Goal: Transaction & Acquisition: Purchase product/service

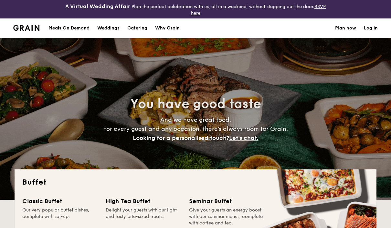
select select
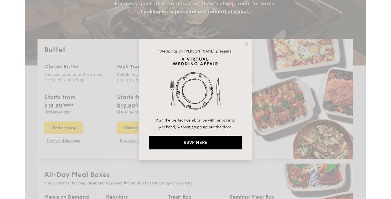
scroll to position [125, 0]
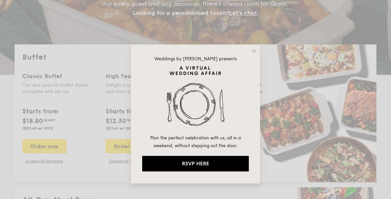
click at [248, 52] on div "Weddings by [PERSON_NAME] presents Plan the perfect celebration with us, all in…" at bounding box center [195, 114] width 129 height 138
click at [252, 53] on icon at bounding box center [254, 51] width 6 height 6
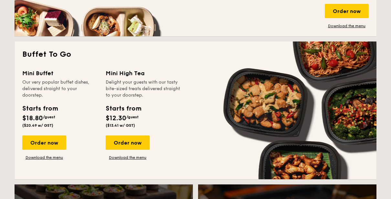
scroll to position [414, 0]
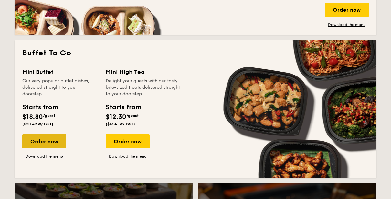
click at [55, 143] on div "Order now" at bounding box center [44, 141] width 44 height 14
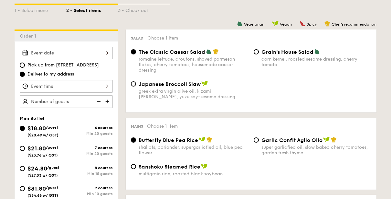
scroll to position [170, 0]
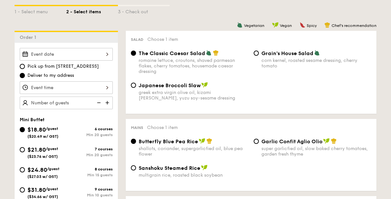
click at [81, 69] on span "Pick up from [STREET_ADDRESS]" at bounding box center [62, 66] width 71 height 6
click at [25, 69] on input "Pick up from [STREET_ADDRESS]" at bounding box center [22, 66] width 5 height 5
radio input "true"
click at [73, 76] on span "Deliver to my address" at bounding box center [50, 75] width 47 height 6
click at [25, 76] on input "Deliver to my address" at bounding box center [22, 75] width 5 height 5
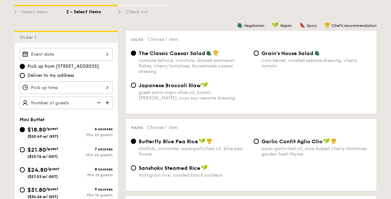
radio input "true"
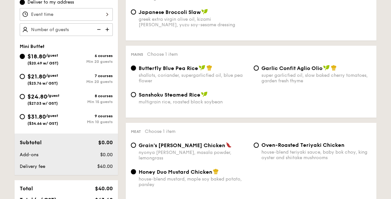
scroll to position [242, 0]
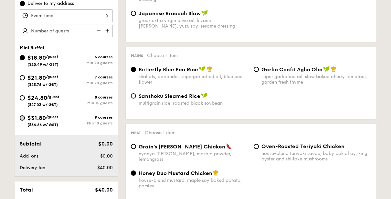
click at [24, 118] on input "$31.80 /guest ($34.66 w/ GST) 9 courses Min 10 guests" at bounding box center [22, 117] width 5 height 5
radio input "true"
radio input "false"
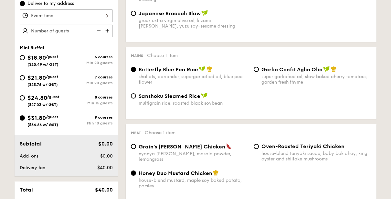
radio input "true"
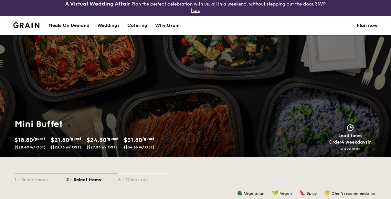
scroll to position [0, 0]
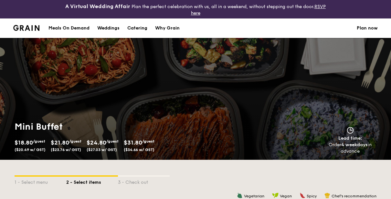
click at [77, 26] on div "Meals On Demand" at bounding box center [68, 27] width 41 height 19
select select
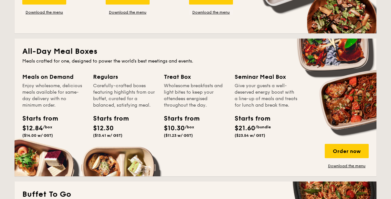
scroll to position [273, 0]
click at [353, 148] on div "Order now" at bounding box center [347, 151] width 44 height 14
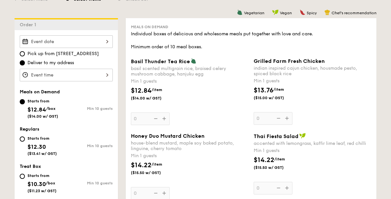
scroll to position [183, 0]
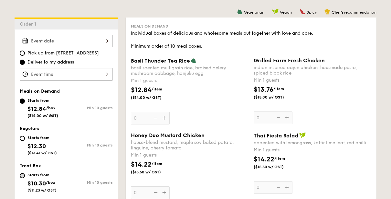
click at [21, 174] on input "Starts from $10.30 /box ($11.23 w/ GST) Min 10 guests" at bounding box center [22, 175] width 5 height 5
radio input "true"
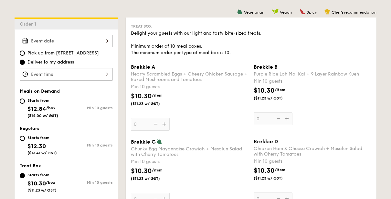
scroll to position [183, 0]
click at [26, 137] on div "Starts from $12.30 ($13.41 w/ GST)" at bounding box center [43, 144] width 47 height 21
click at [25, 137] on input "Starts from $12.30 ($13.41 w/ GST) Min 10 guests" at bounding box center [22, 137] width 5 height 5
radio input "true"
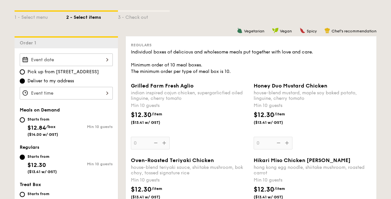
scroll to position [179, 0]
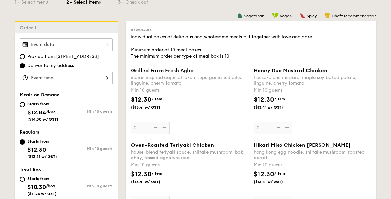
click at [21, 183] on div "Starts from $10.30 /box ($11.23 w/ GST)" at bounding box center [43, 185] width 47 height 21
click at [21, 182] on input "Starts from $10.30 /box ($11.23 w/ GST) Min 10 guests" at bounding box center [22, 179] width 5 height 5
radio input "true"
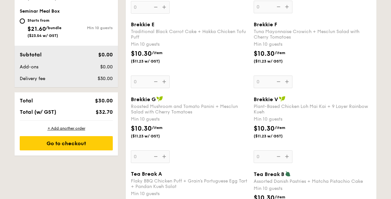
scroll to position [310, 0]
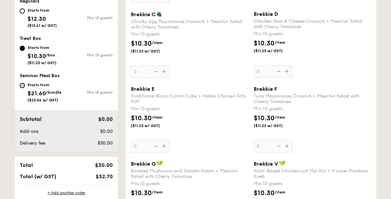
click at [24, 87] on input "Starts from $21.60 /bundle ($23.54 w/ GST) Min 10 guests" at bounding box center [22, 85] width 5 height 5
radio input "true"
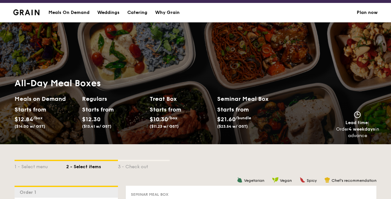
scroll to position [0, 0]
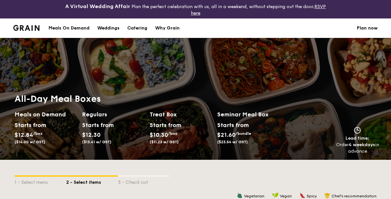
select select
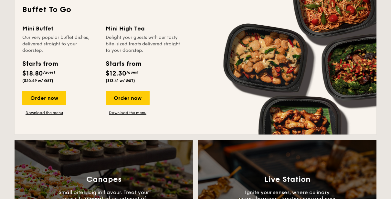
scroll to position [458, 0]
click at [53, 93] on div "Order now" at bounding box center [44, 98] width 44 height 14
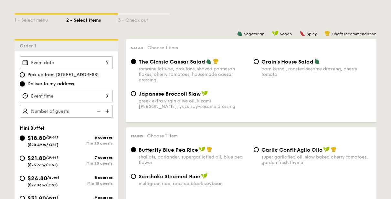
scroll to position [162, 0]
click at [273, 152] on span "Garlic Confit Aglio Olio" at bounding box center [292, 149] width 61 height 6
click at [259, 152] on input "Garlic Confit Aglio Olio super garlicfied oil, slow baked cherry tomatoes, gard…" at bounding box center [256, 149] width 5 height 5
radio input "true"
click at [109, 112] on img at bounding box center [108, 111] width 10 height 12
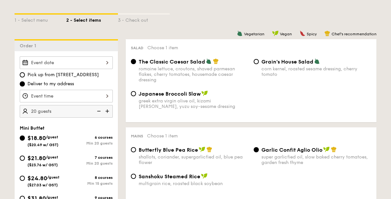
click at [107, 111] on img at bounding box center [108, 111] width 10 height 12
click at [106, 112] on img at bounding box center [108, 111] width 10 height 12
click at [100, 111] on img at bounding box center [98, 111] width 10 height 12
click at [97, 113] on img at bounding box center [98, 111] width 10 height 12
type input "20 guests"
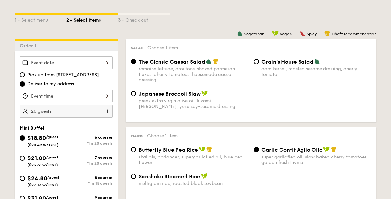
click at [98, 113] on img at bounding box center [98, 111] width 10 height 12
click at [26, 179] on div "$24.80 /guest ($27.03 w/ GST)" at bounding box center [43, 180] width 47 height 14
click at [25, 179] on input "$24.80 /guest ($27.03 w/ GST) 8 courses Min 15 guests" at bounding box center [22, 177] width 5 height 5
radio input "true"
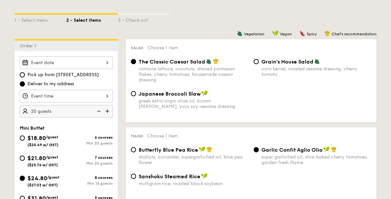
radio input "true"
radio input "false"
radio input "true"
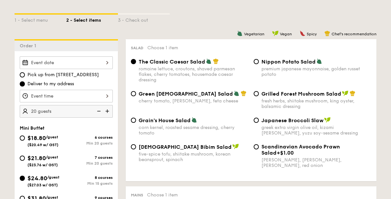
click at [98, 112] on img at bounding box center [98, 111] width 10 height 12
click at [99, 112] on img at bounding box center [98, 111] width 10 height 12
click at [106, 112] on img at bounding box center [108, 111] width 10 height 12
click at [99, 112] on img at bounding box center [98, 111] width 10 height 12
type input "15 guests"
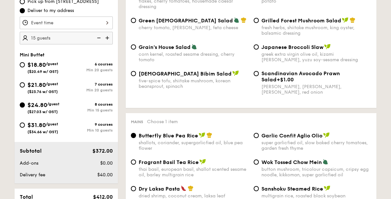
scroll to position [235, 0]
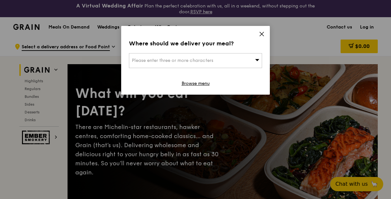
click at [267, 32] on div "Where should we deliver your meal? Please enter three or more characters Browse…" at bounding box center [195, 60] width 149 height 69
click at [263, 32] on icon at bounding box center [262, 34] width 6 height 6
